Goal: Information Seeking & Learning: Check status

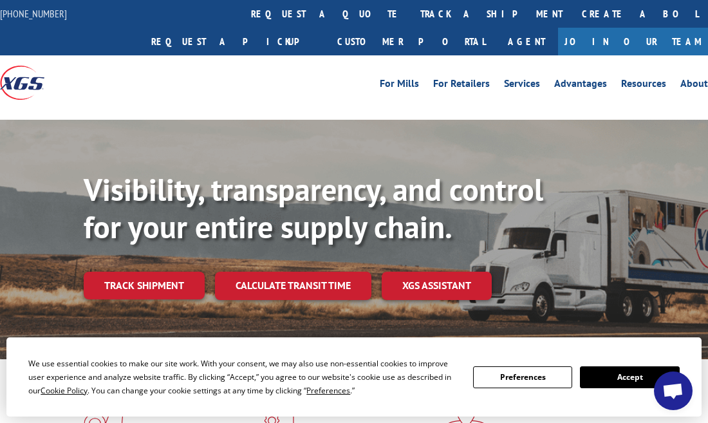
scroll to position [4852, 0]
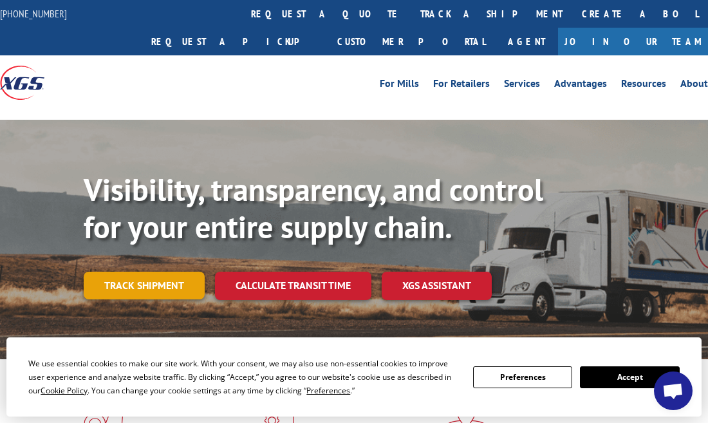
click at [163, 272] on link "Track shipment" at bounding box center [144, 285] width 121 height 27
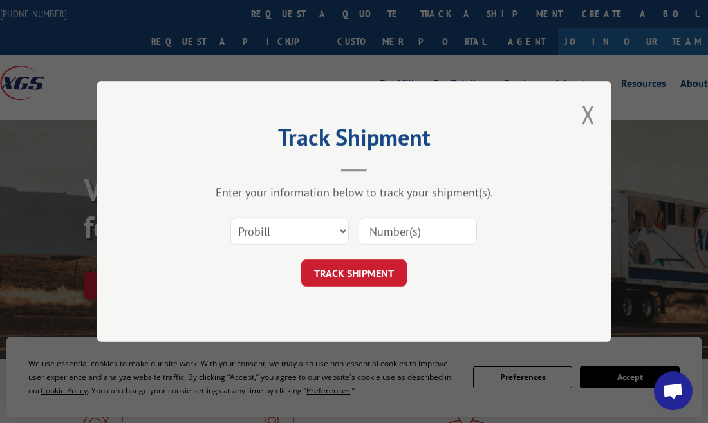
click at [407, 230] on input at bounding box center [418, 231] width 118 height 27
paste input "17606362"
type input "17606362"
click at [352, 274] on button "TRACK SHIPMENT" at bounding box center [354, 272] width 106 height 27
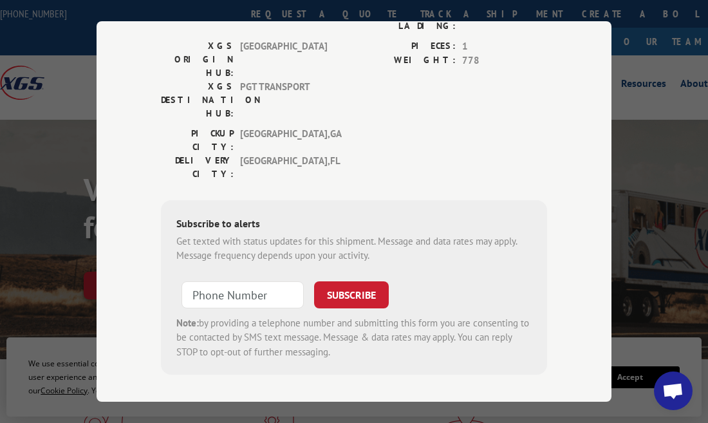
scroll to position [0, 0]
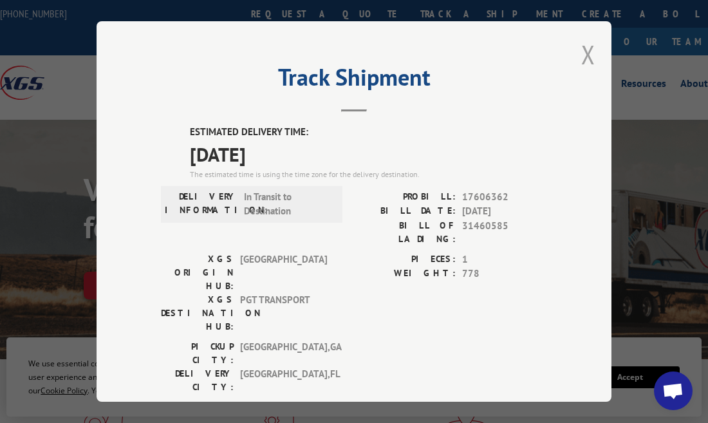
click at [587, 51] on button "Close modal" at bounding box center [588, 54] width 14 height 34
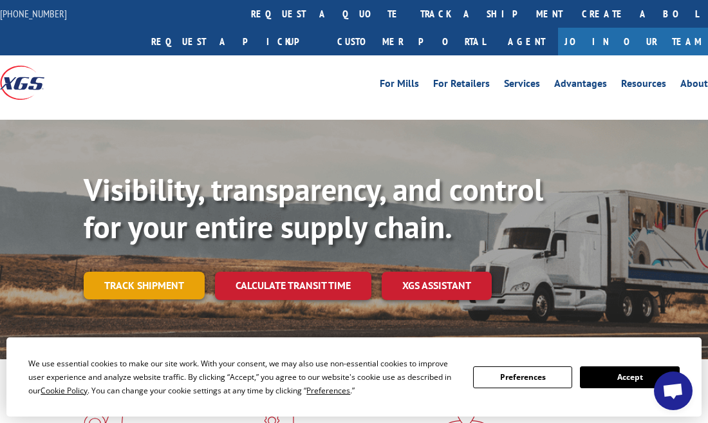
click at [122, 272] on link "Track shipment" at bounding box center [144, 285] width 121 height 27
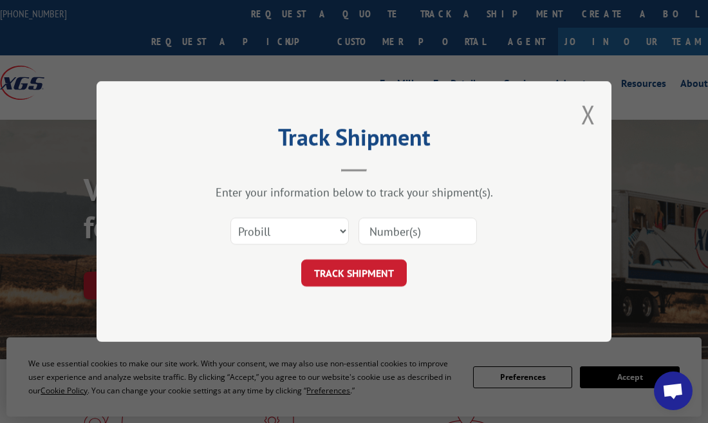
click at [376, 232] on input at bounding box center [418, 231] width 118 height 27
paste input "17606362"
type input "17606362"
click at [371, 268] on button "TRACK SHIPMENT" at bounding box center [354, 272] width 106 height 27
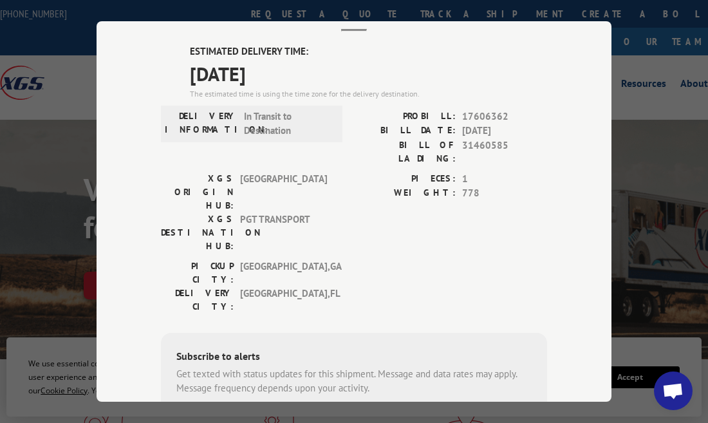
scroll to position [88, 0]
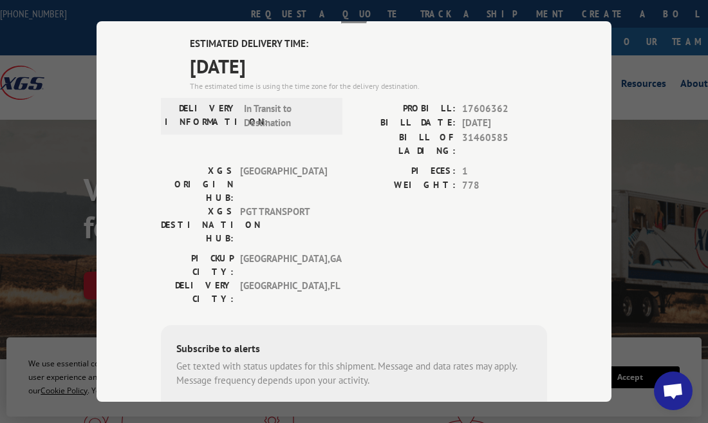
click at [688, 86] on div "Track Shipment ESTIMATED DELIVERY TIME: [DATE] The estimated time is using the …" at bounding box center [354, 211] width 708 height 423
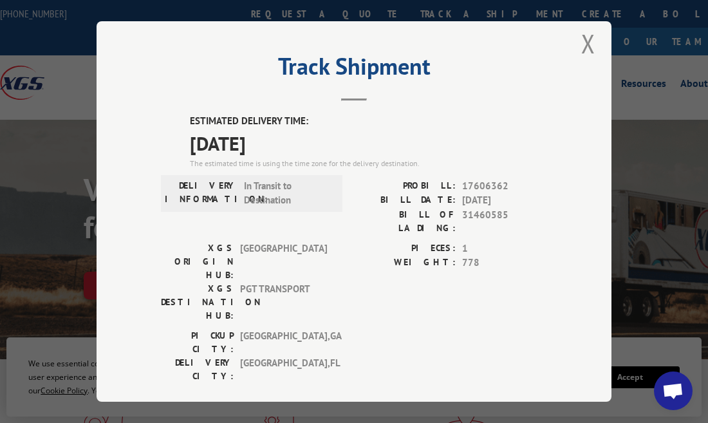
scroll to position [0, 0]
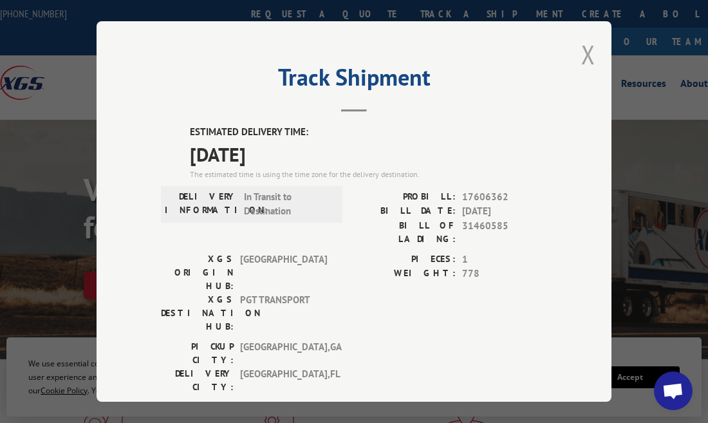
click at [583, 55] on button "Close modal" at bounding box center [588, 54] width 14 height 34
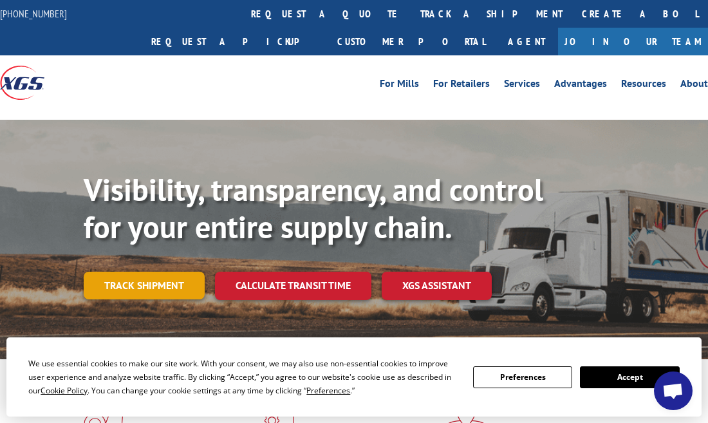
click at [147, 272] on link "Track shipment" at bounding box center [144, 285] width 121 height 27
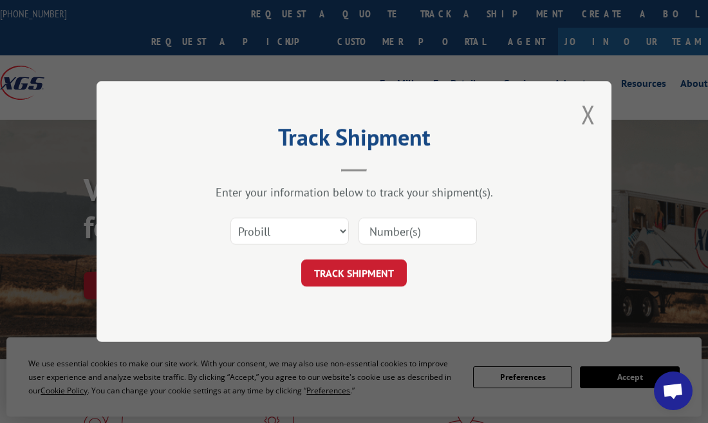
click at [404, 232] on input at bounding box center [418, 231] width 118 height 27
paste input "17595580"
type input "17595580"
click at [373, 279] on button "TRACK SHIPMENT" at bounding box center [354, 272] width 106 height 27
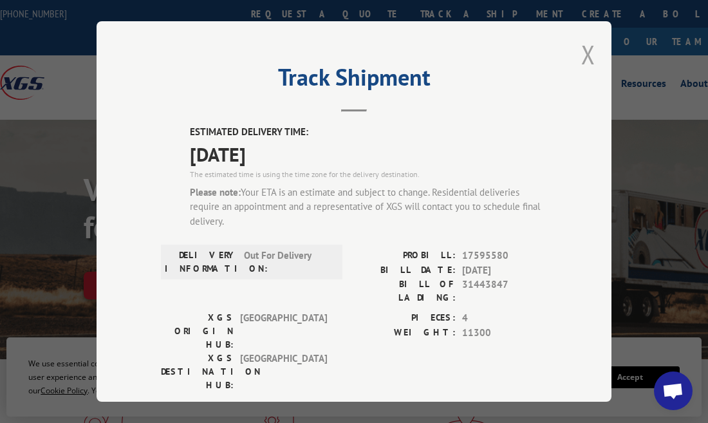
click at [586, 52] on button "Close modal" at bounding box center [588, 54] width 14 height 34
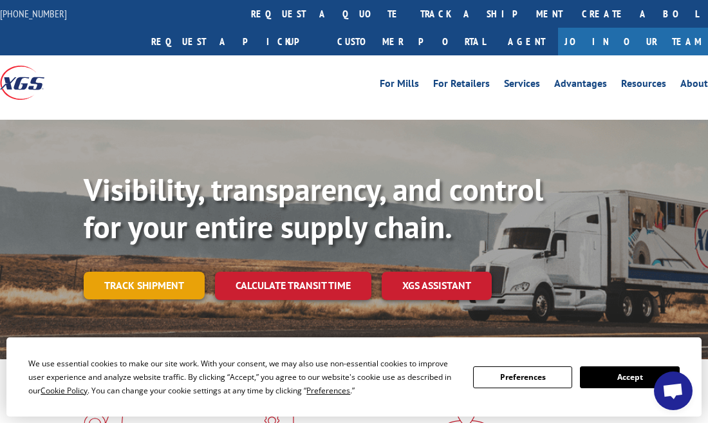
click at [140, 272] on link "Track shipment" at bounding box center [144, 285] width 121 height 27
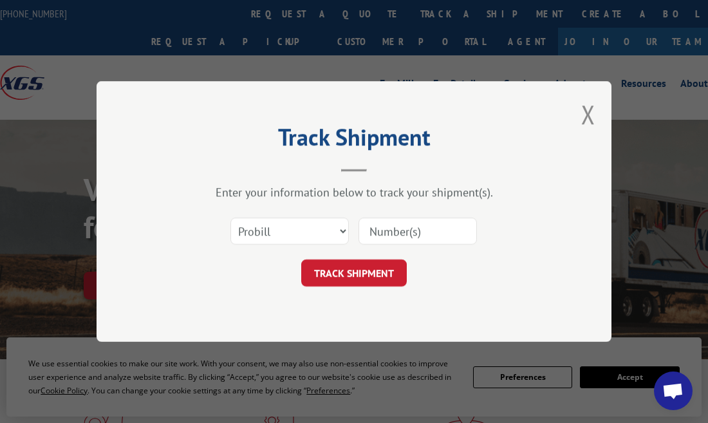
click at [389, 226] on input at bounding box center [418, 231] width 118 height 27
paste input "17606668"
type input "17606668"
click at [357, 280] on button "TRACK SHIPMENT" at bounding box center [354, 272] width 106 height 27
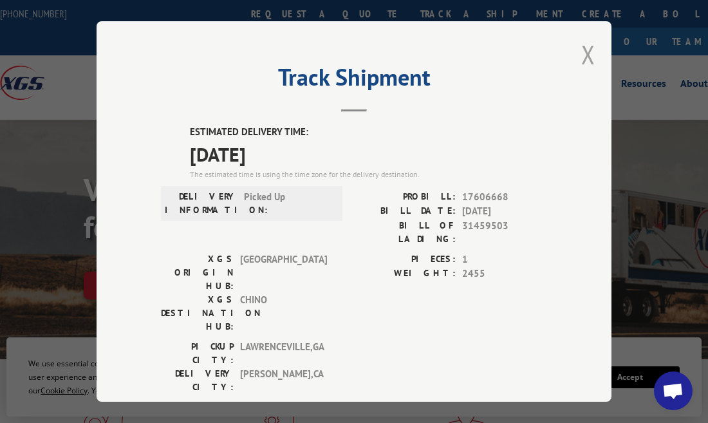
click at [589, 58] on button "Close modal" at bounding box center [588, 54] width 14 height 34
